Goal: Transaction & Acquisition: Purchase product/service

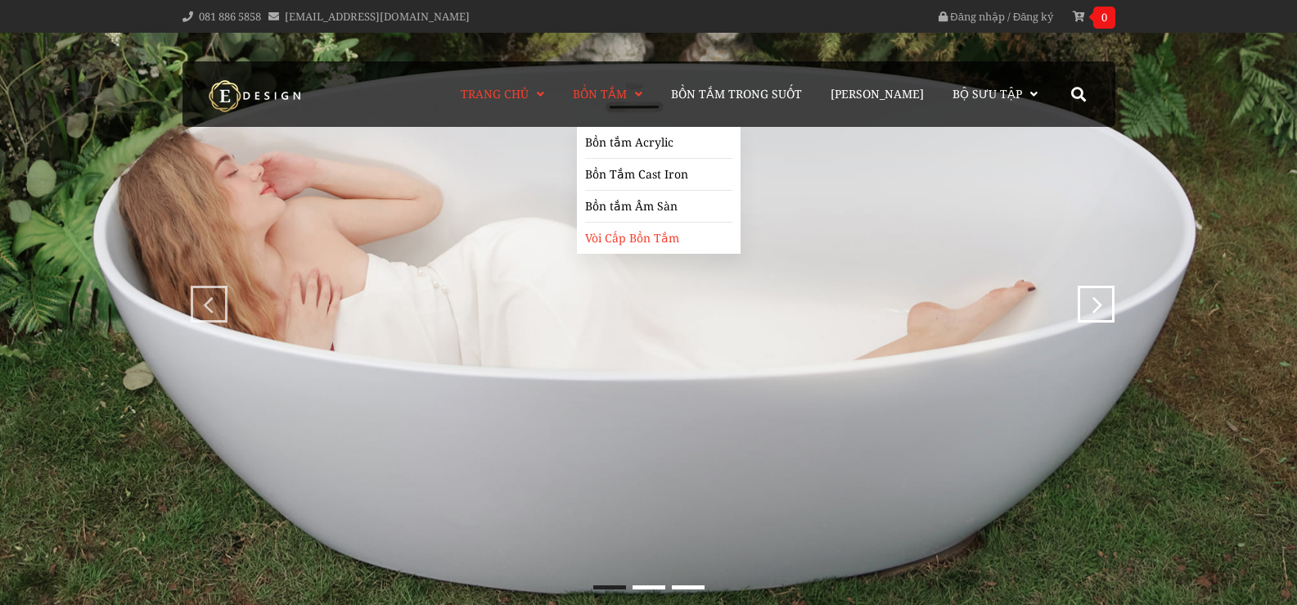
click at [630, 239] on link "Vòi Cấp Bồn Tắm" at bounding box center [658, 238] width 147 height 31
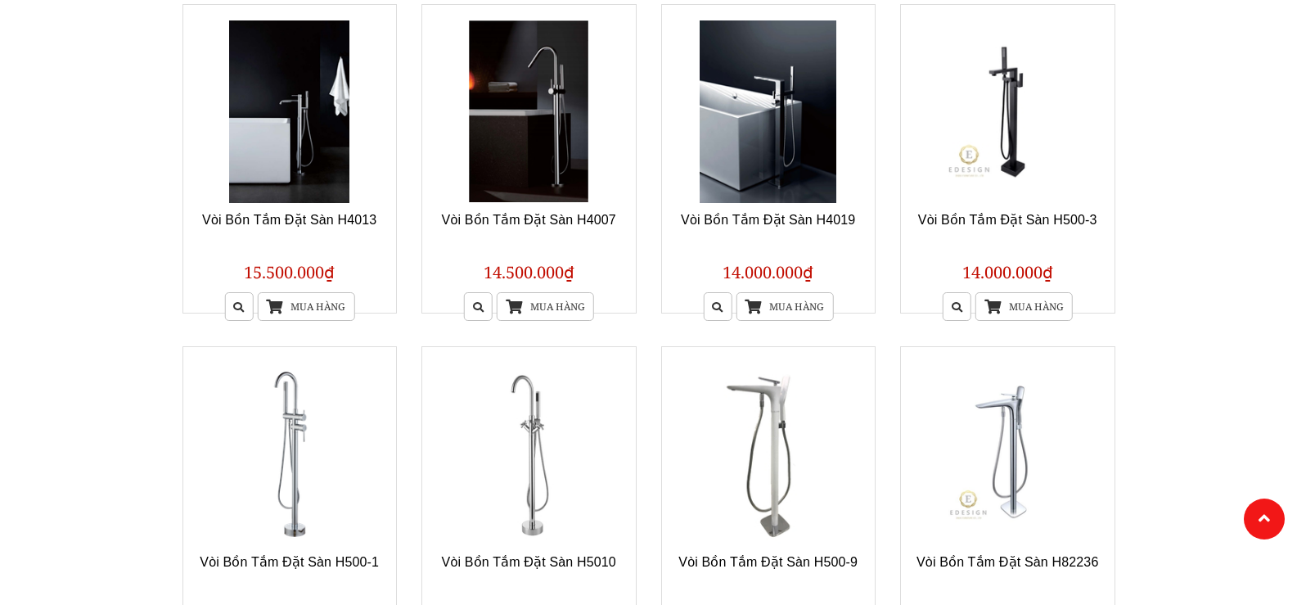
scroll to position [327, 0]
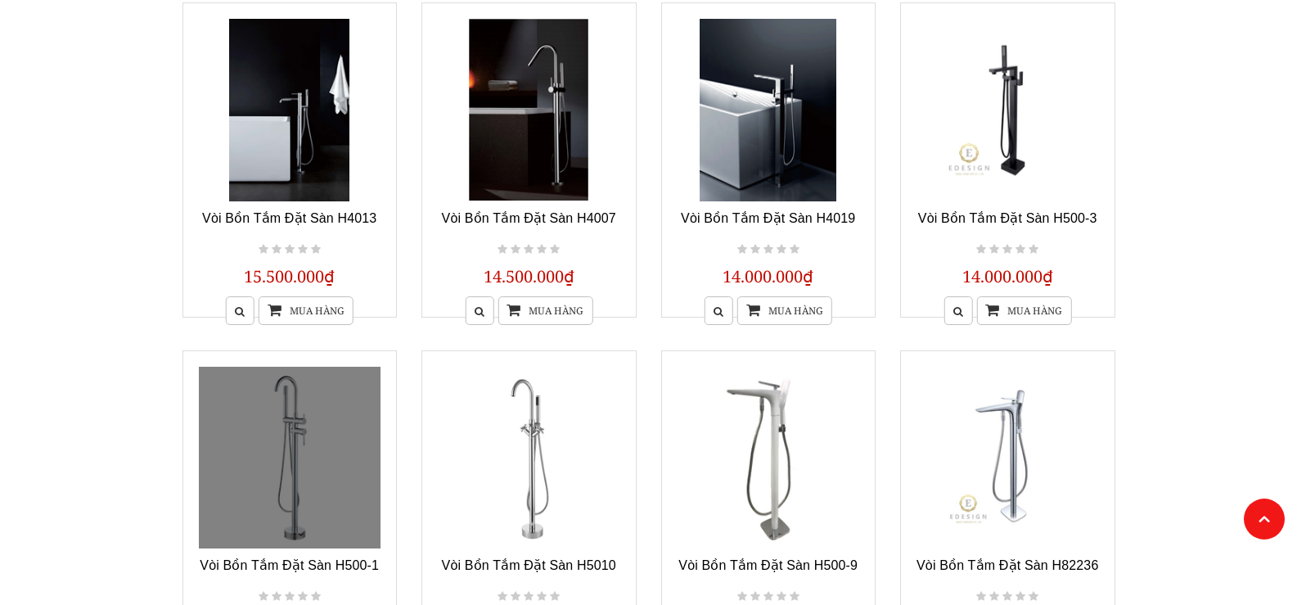
click at [324, 442] on link at bounding box center [290, 458] width 183 height 183
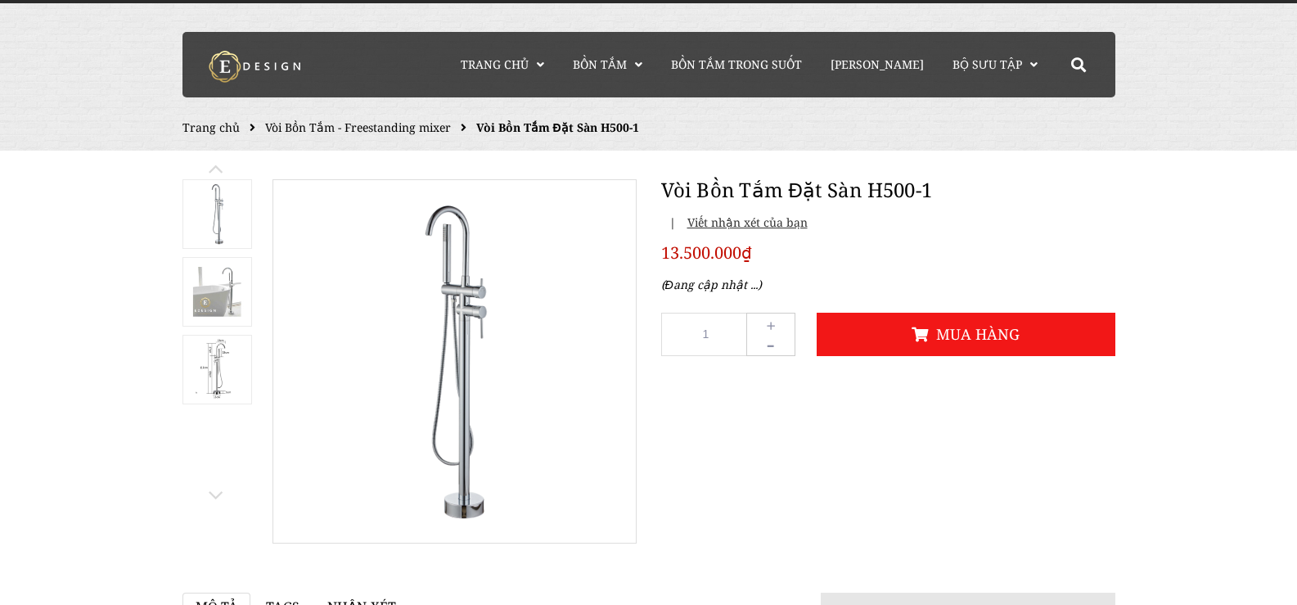
scroll to position [82, 0]
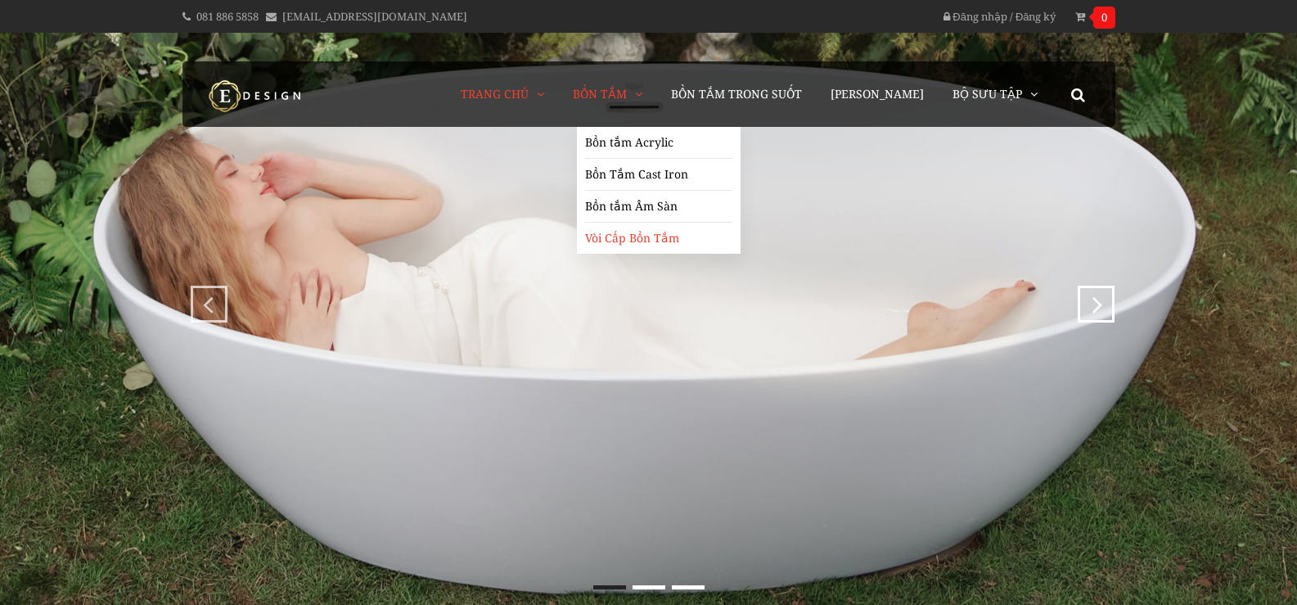
click at [651, 246] on link "Vòi Cấp Bồn Tắm" at bounding box center [658, 238] width 147 height 31
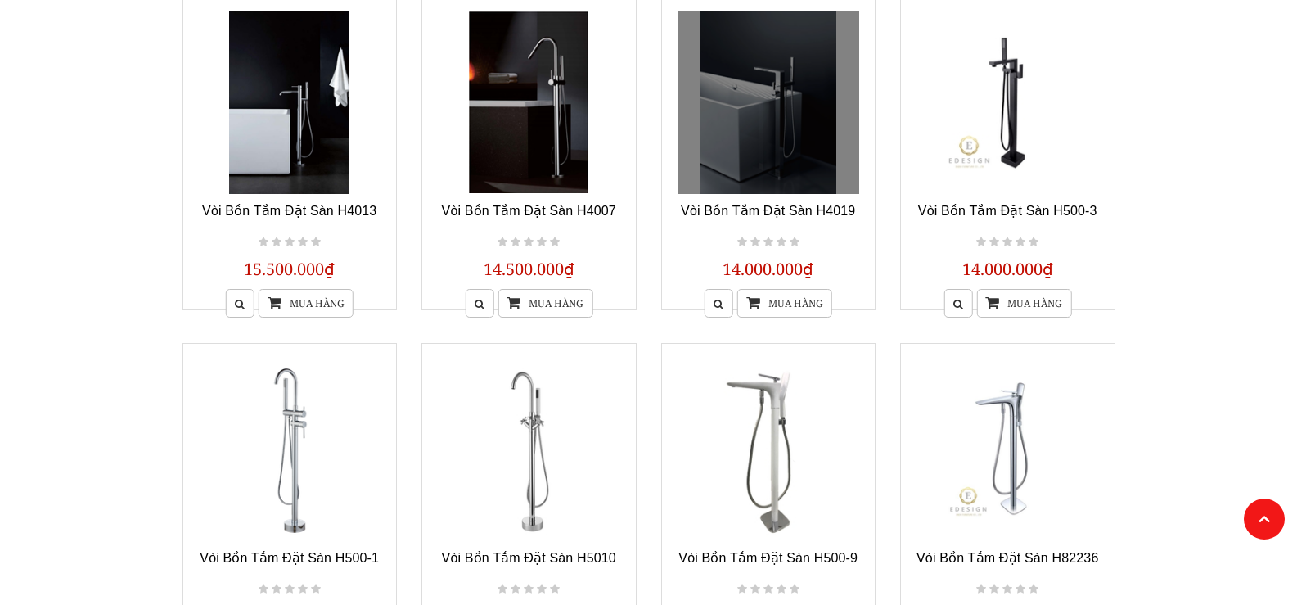
scroll to position [327, 0]
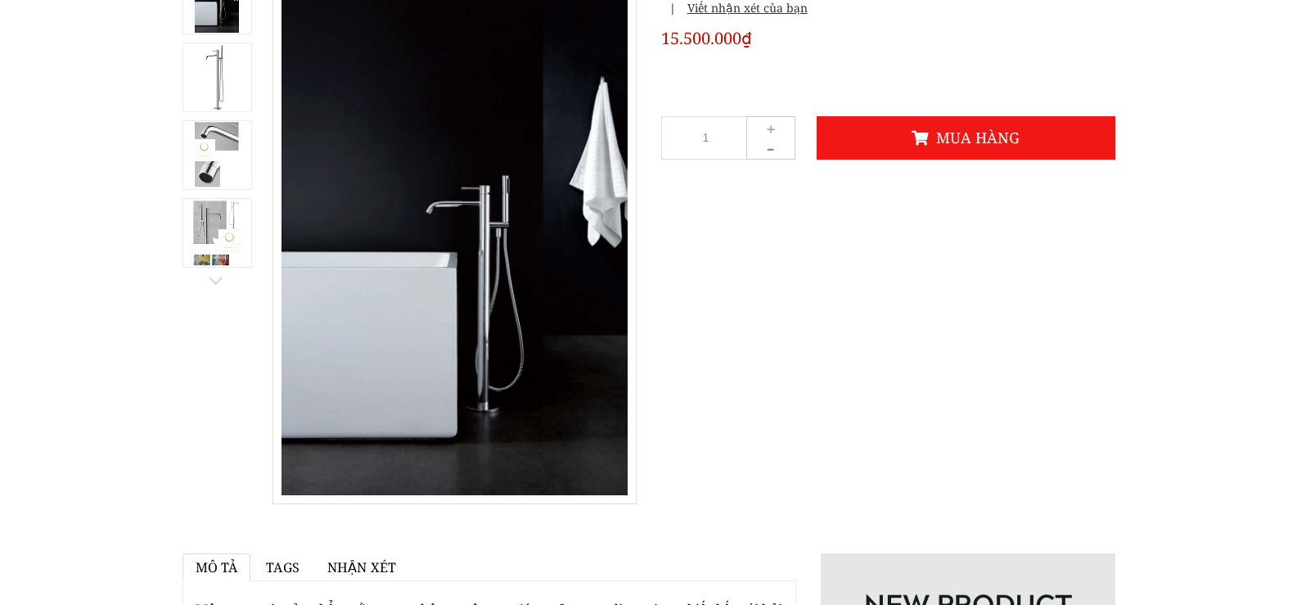
scroll to position [246, 0]
